Goal: Information Seeking & Learning: Learn about a topic

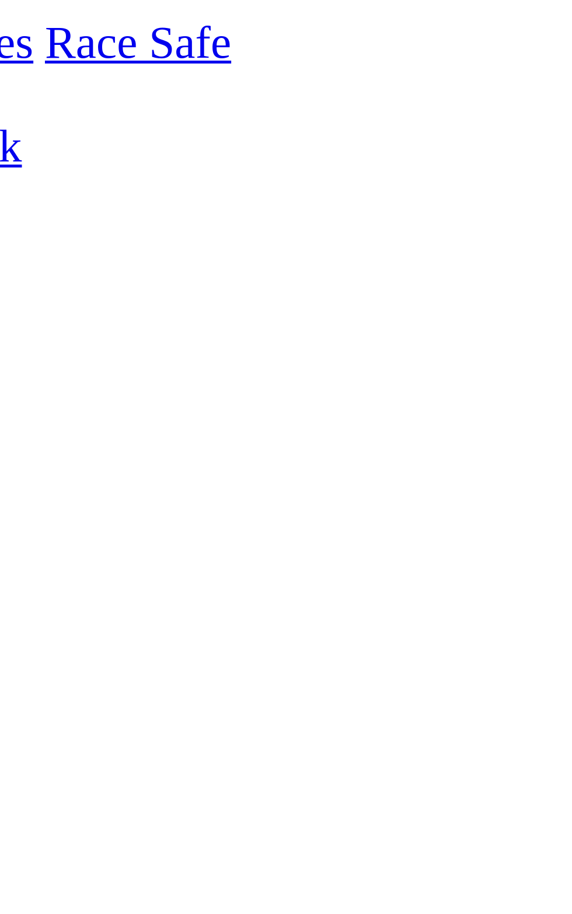
click at [324, 905] on td "16.90" at bounding box center [306, 911] width 36 height 12
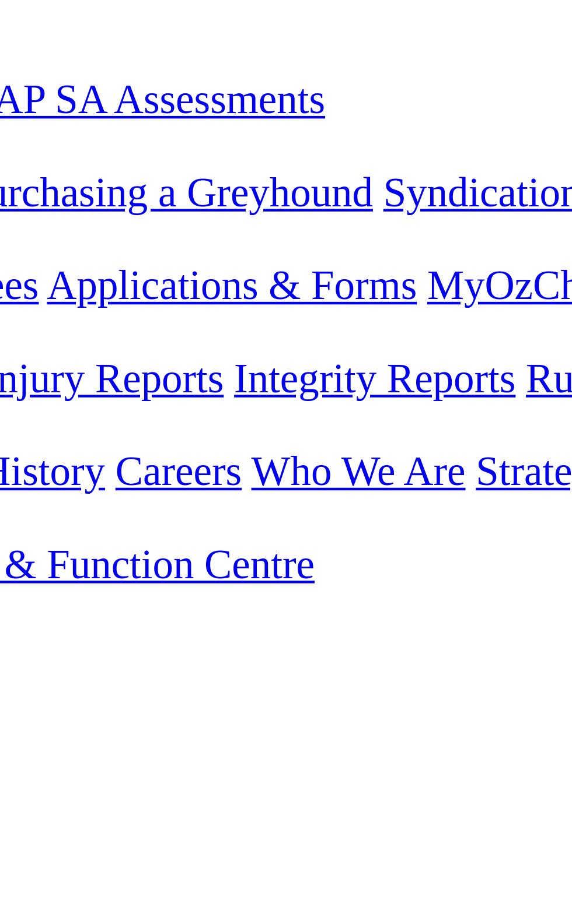
click at [311, 758] on td "$3.00" at bounding box center [324, 764] width 27 height 12
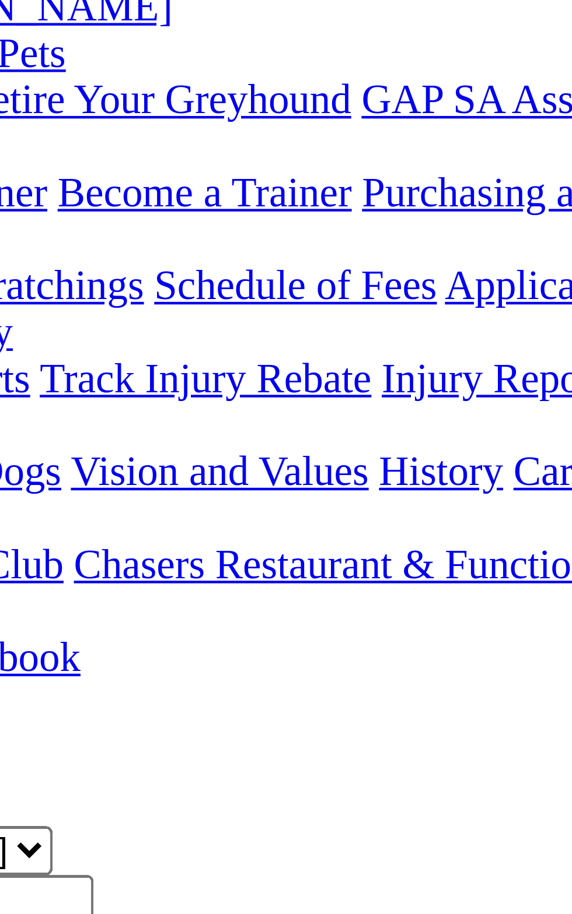
click at [247, 758] on td "8244" at bounding box center [260, 764] width 26 height 12
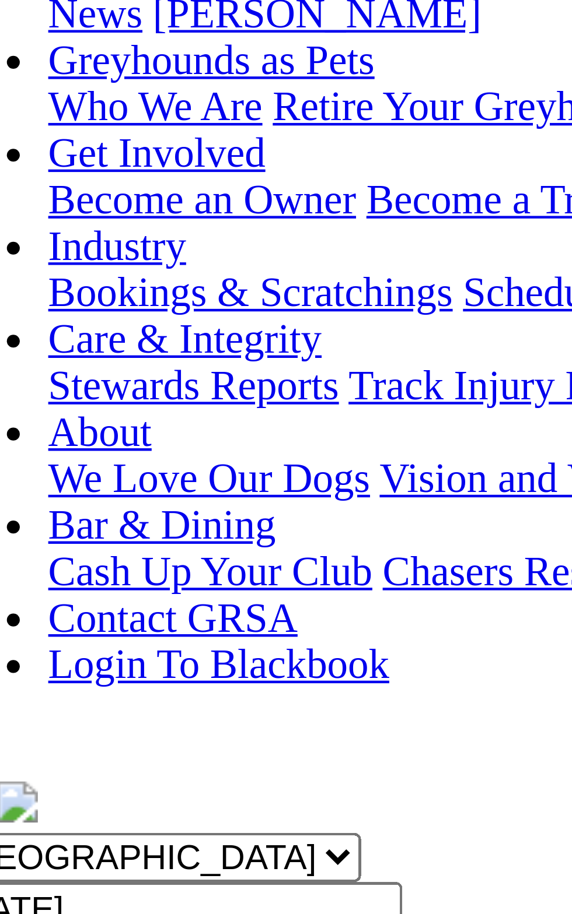
click at [67, 732] on td "Nordic Queen" at bounding box center [118, 738] width 102 height 12
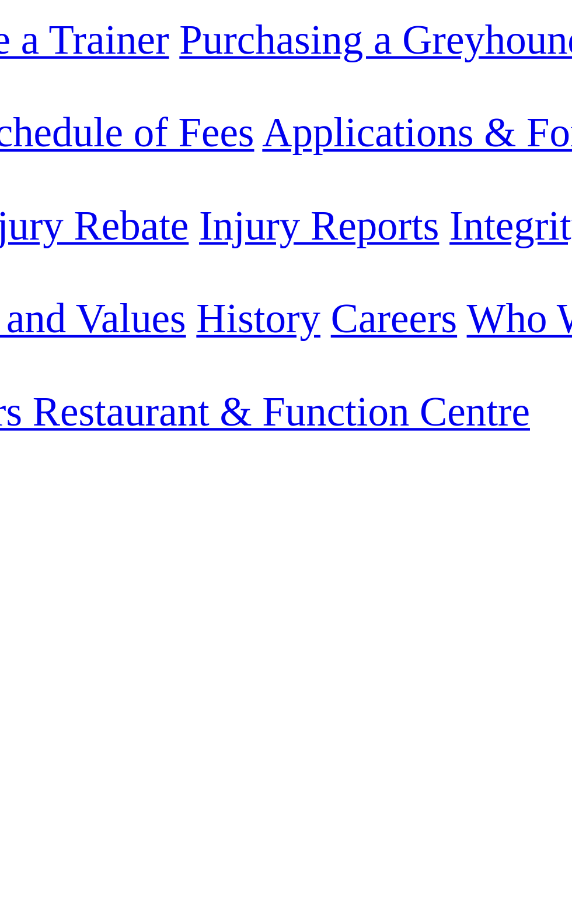
click at [247, 745] on td "5362" at bounding box center [260, 751] width 26 height 12
click at [215, 598] on div "R1 57m SPRY CIVIL CONSTRUCTION MAIDEN STAKE PR2 Division1 Grade: M • Distance: …" at bounding box center [286, 684] width 562 height 173
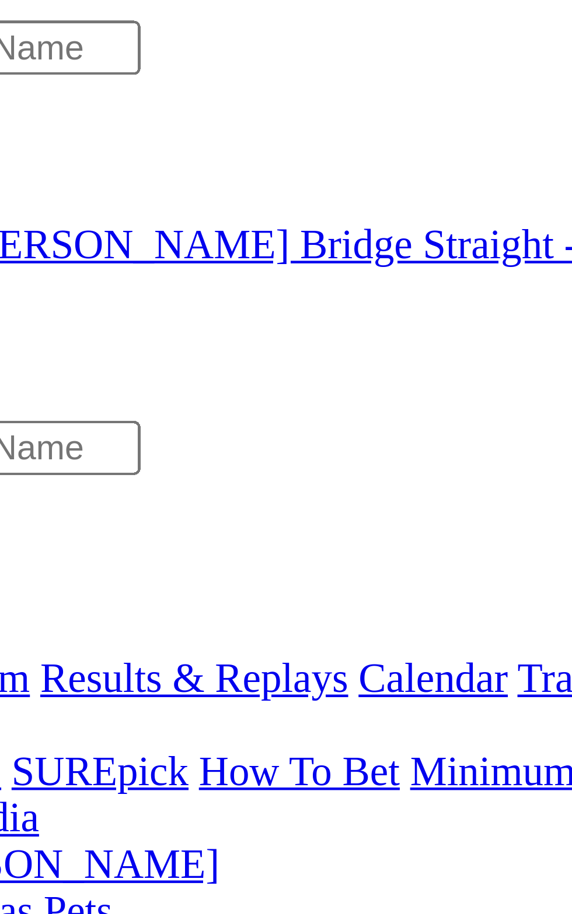
click at [16, 425] on span "R2" at bounding box center [10, 430] width 11 height 10
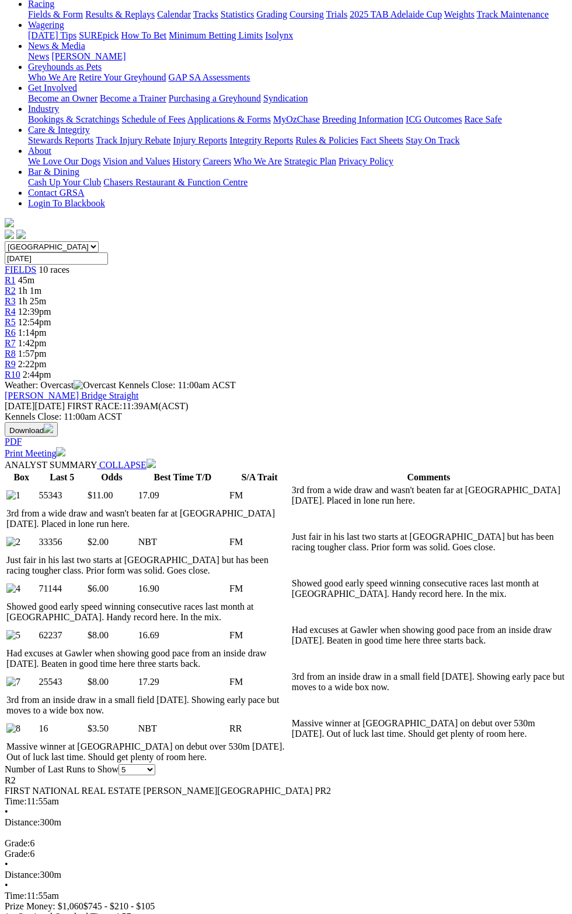
scroll to position [31, 0]
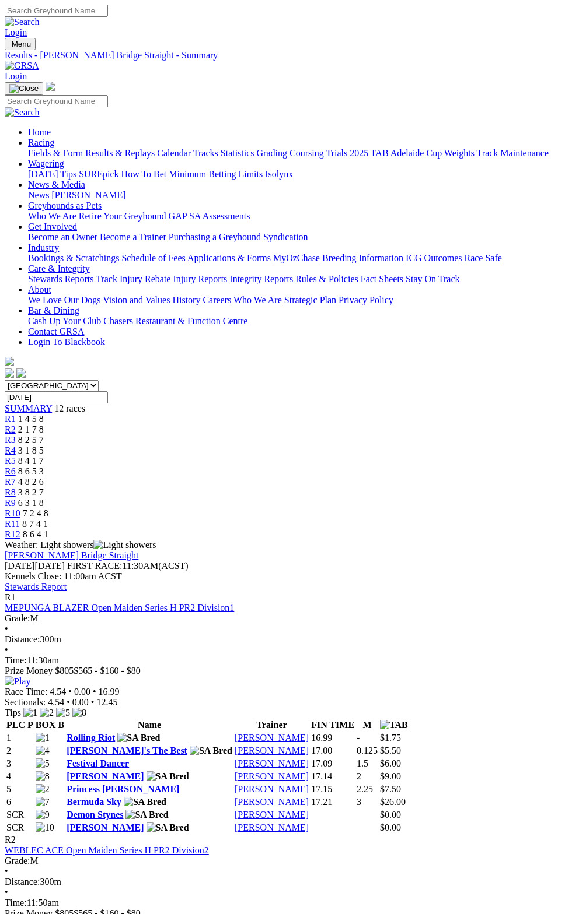
click at [232, 746] on div "[PERSON_NAME]'s The Best" at bounding box center [149, 751] width 166 height 10
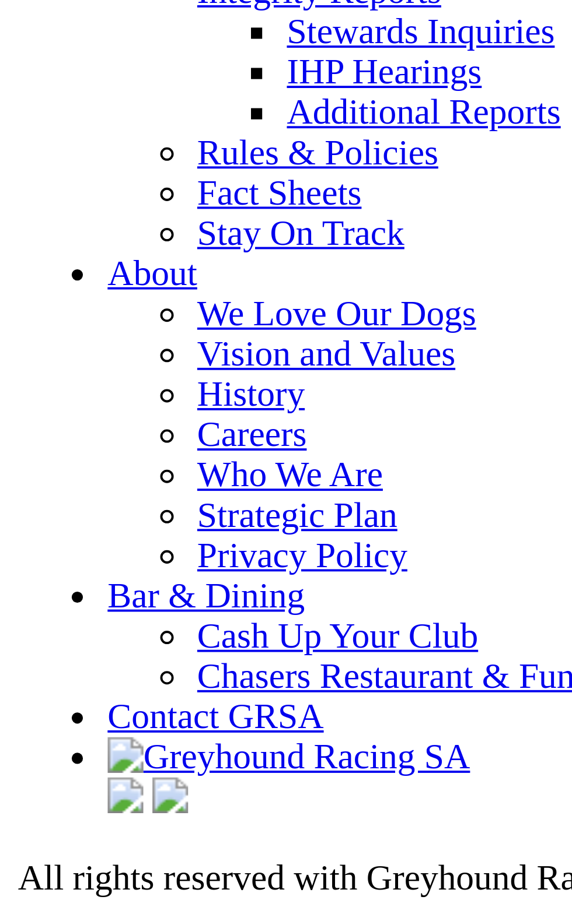
scroll to position [4050, 0]
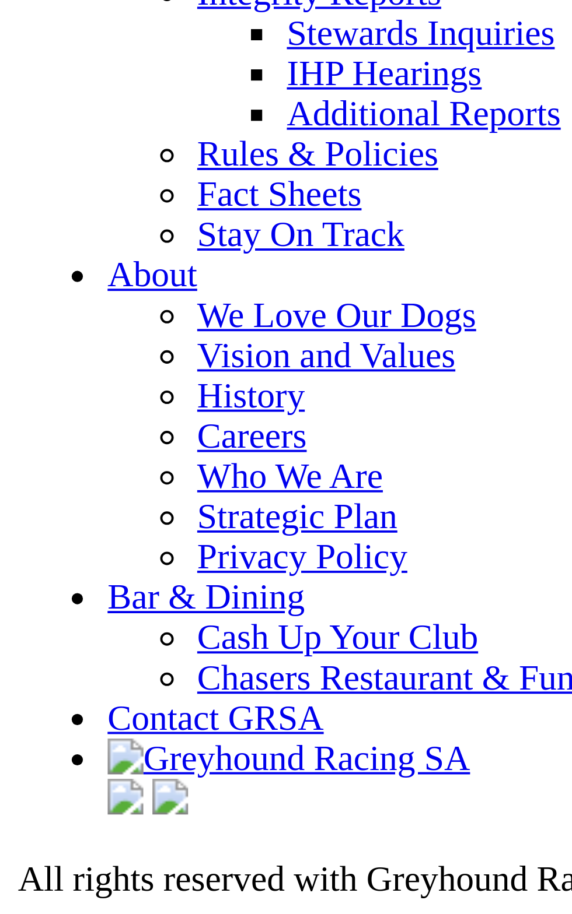
click at [51, 6] on link "Results & Replays" at bounding box center [85, 2] width 69 height 10
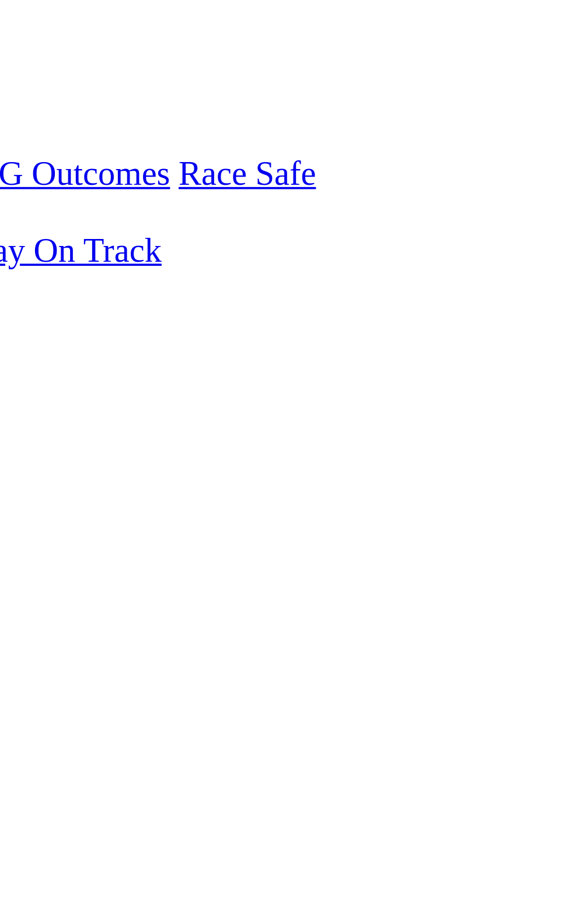
click at [26, 509] on link "F" at bounding box center [22, 514] width 5 height 10
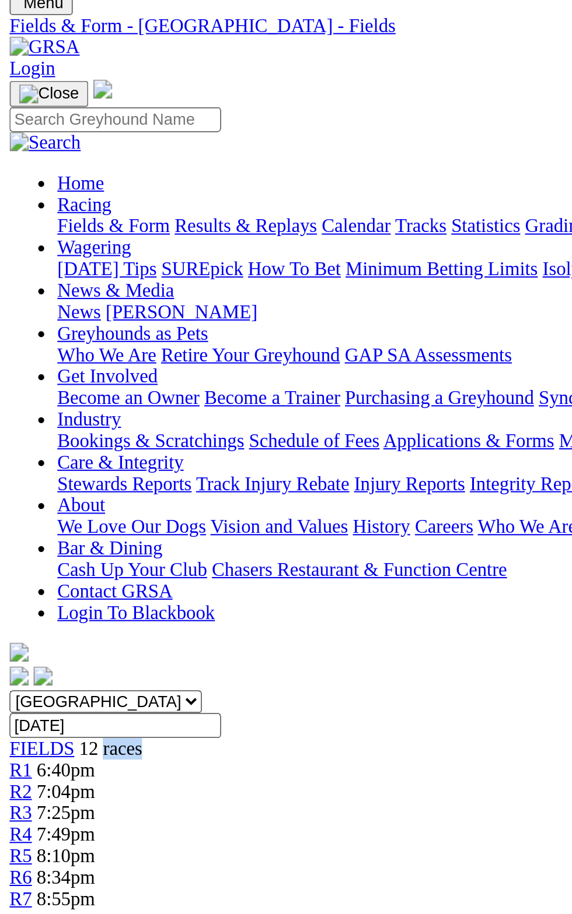
click at [8, 404] on div "FIELDS 12 races" at bounding box center [286, 409] width 562 height 10
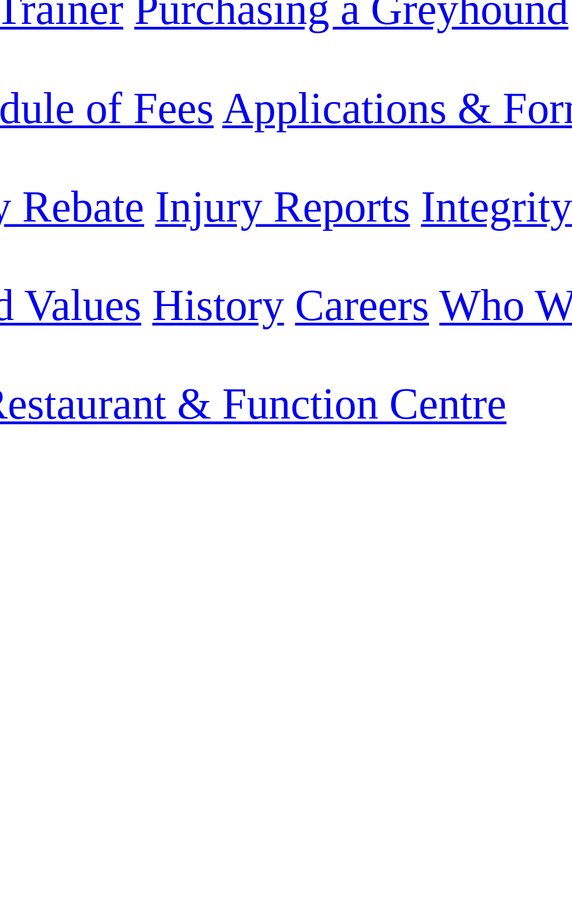
click at [153, 703] on div "Tips" at bounding box center [286, 708] width 562 height 10
